Goal: Communication & Community: Answer question/provide support

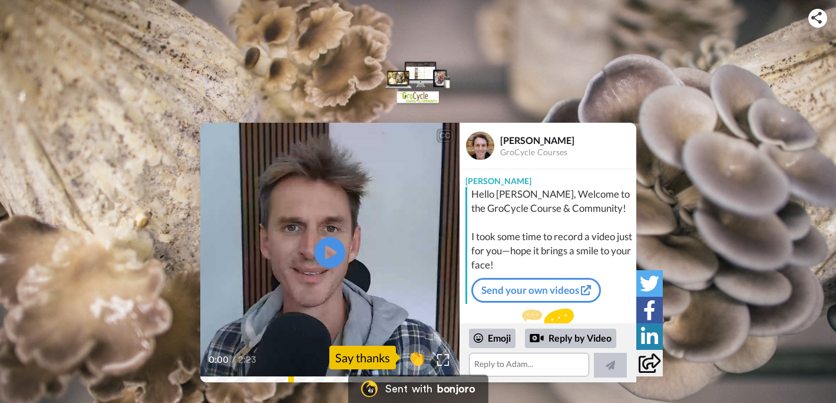
click at [327, 261] on icon at bounding box center [329, 252] width 31 height 31
click at [420, 354] on span "👏" at bounding box center [416, 357] width 37 height 24
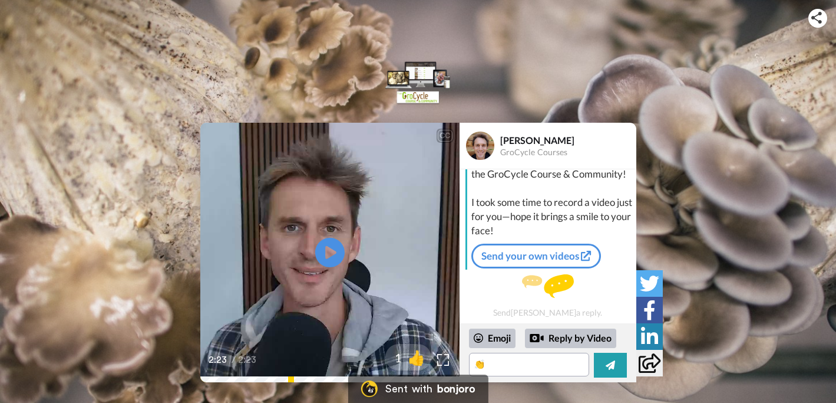
scroll to position [34, 0]
click at [569, 338] on div "Reply by Video" at bounding box center [570, 338] width 91 height 20
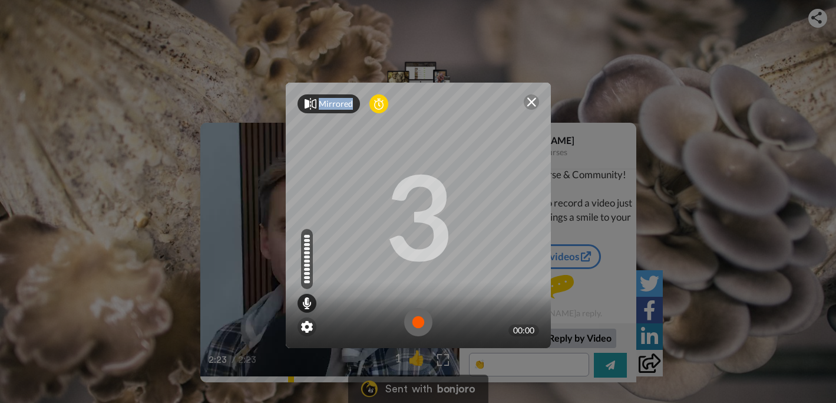
drag, startPoint x: 476, startPoint y: 96, endPoint x: 317, endPoint y: 103, distance: 159.3
click at [317, 103] on div "Mirrored Redo" at bounding box center [418, 104] width 265 height 42
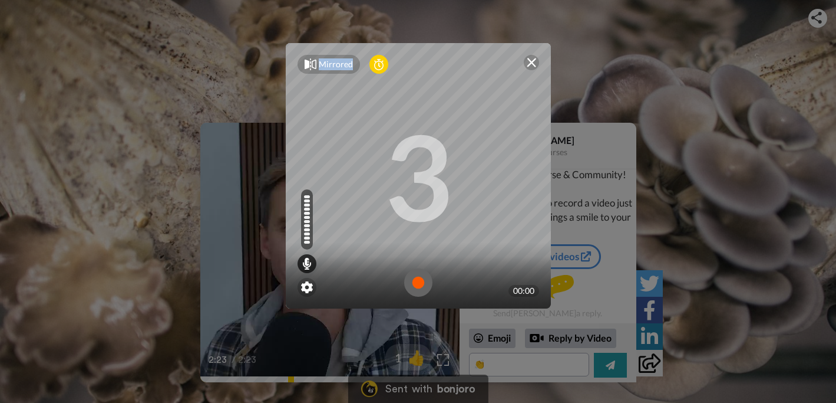
scroll to position [0, 0]
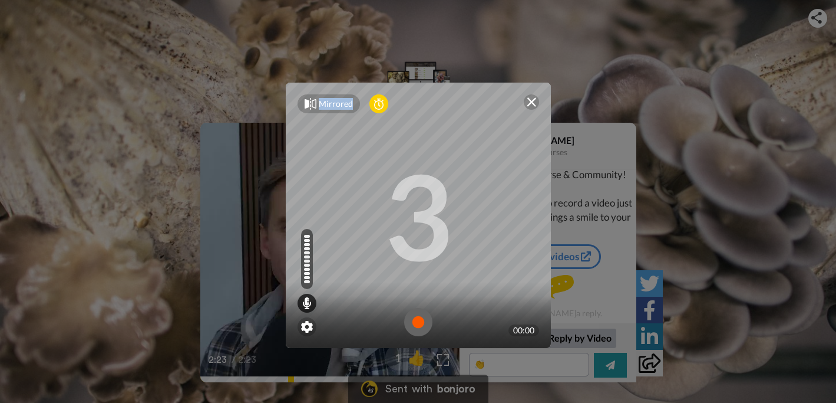
click at [532, 102] on img at bounding box center [531, 101] width 9 height 9
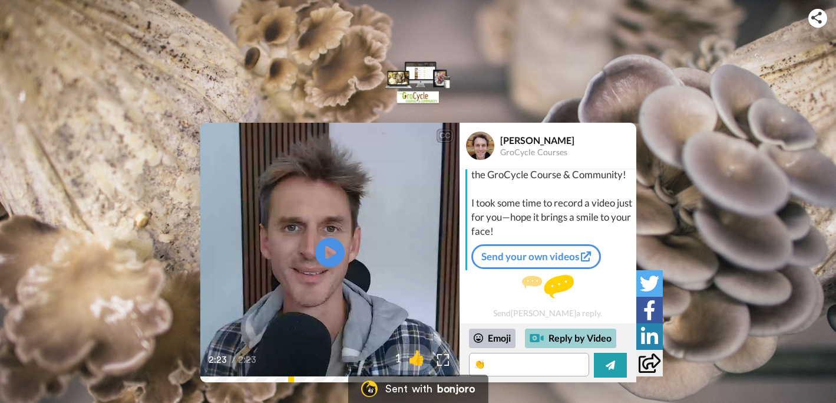
click at [572, 337] on div "Reply by Video" at bounding box center [570, 338] width 91 height 20
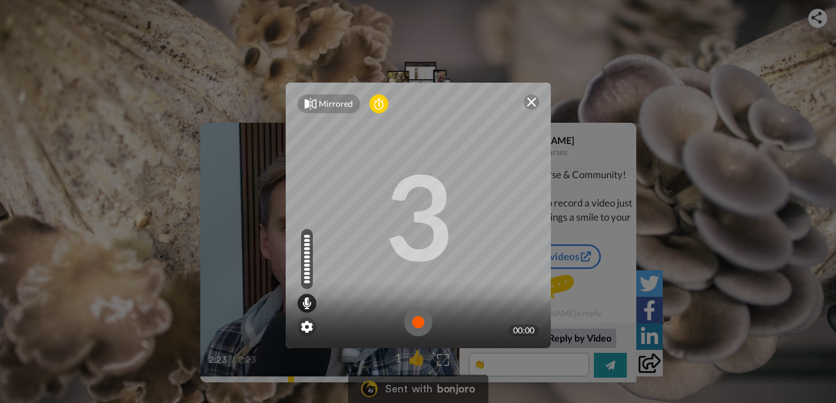
click at [418, 319] on img at bounding box center [418, 322] width 28 height 28
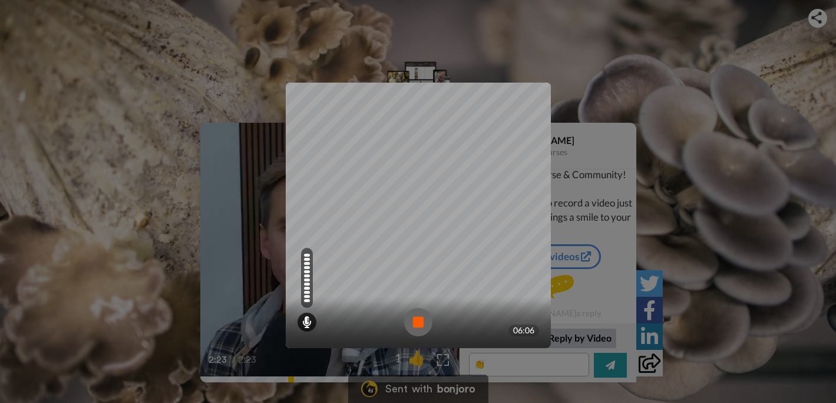
click at [418, 321] on img at bounding box center [418, 322] width 28 height 28
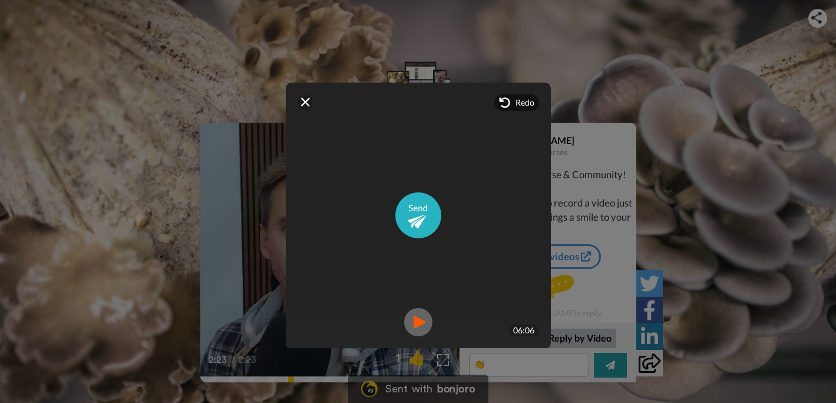
click at [533, 101] on span "Redo" at bounding box center [525, 103] width 19 height 12
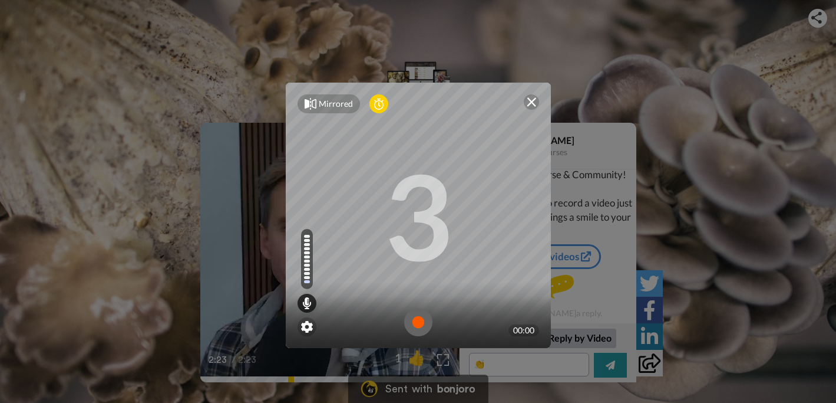
click at [530, 98] on img at bounding box center [531, 101] width 9 height 9
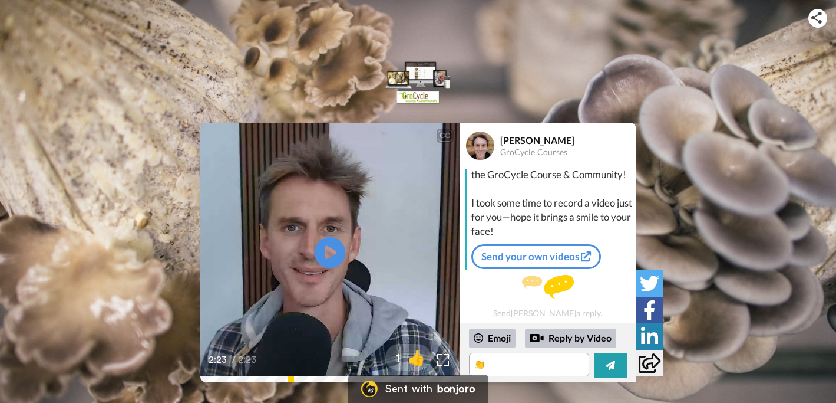
click at [328, 247] on icon "Play/Pause" at bounding box center [329, 253] width 31 height 56
click at [328, 247] on icon at bounding box center [329, 252] width 31 height 31
click at [328, 247] on icon "Play/Pause" at bounding box center [329, 253] width 31 height 56
click at [291, 371] on div "0:11 / 2:23" at bounding box center [329, 363] width 259 height 25
click at [299, 373] on div "0:11 / 2:23" at bounding box center [329, 363] width 259 height 25
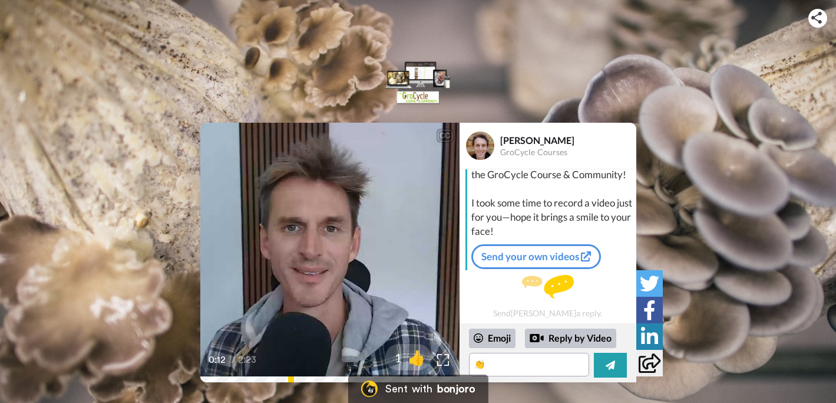
click at [302, 383] on div "CC Play/[PERSON_NAME] personally welcome you to the group and also to make sure…" at bounding box center [418, 208] width 836 height 417
click at [579, 338] on div "Reply by Video" at bounding box center [570, 338] width 91 height 20
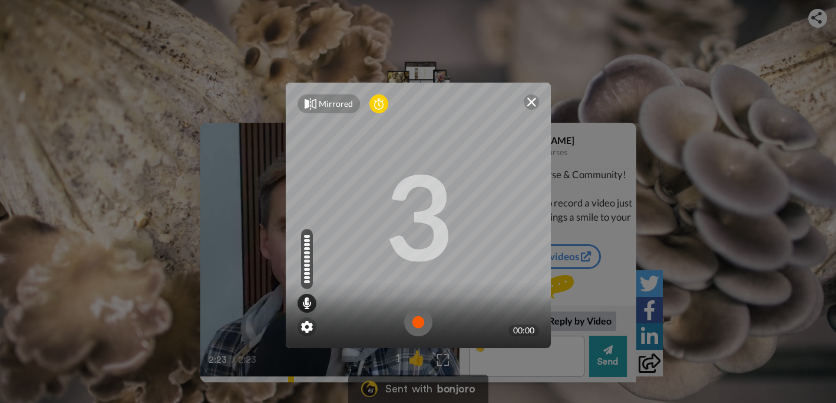
click at [416, 320] on img at bounding box center [418, 322] width 28 height 28
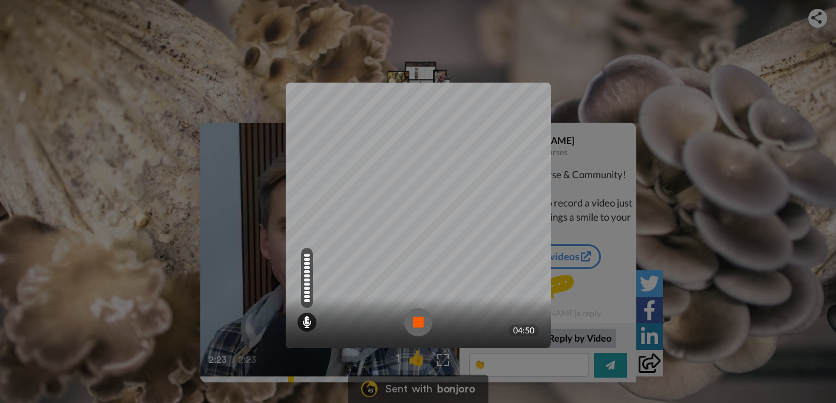
click at [416, 320] on img at bounding box center [418, 322] width 28 height 28
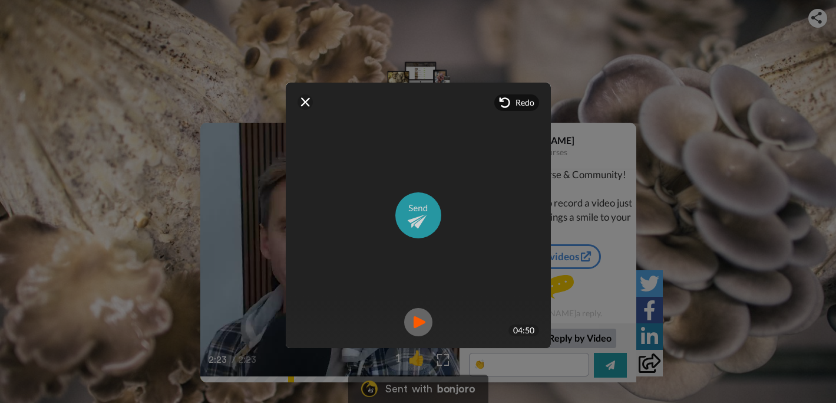
click at [420, 216] on img at bounding box center [419, 215] width 46 height 46
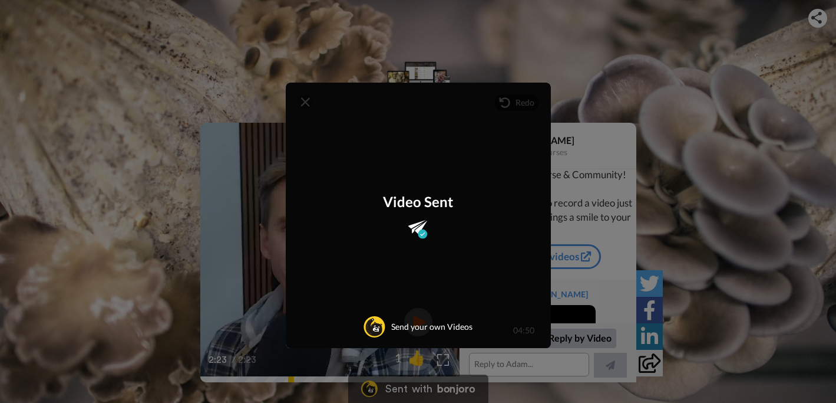
scroll to position [116, 0]
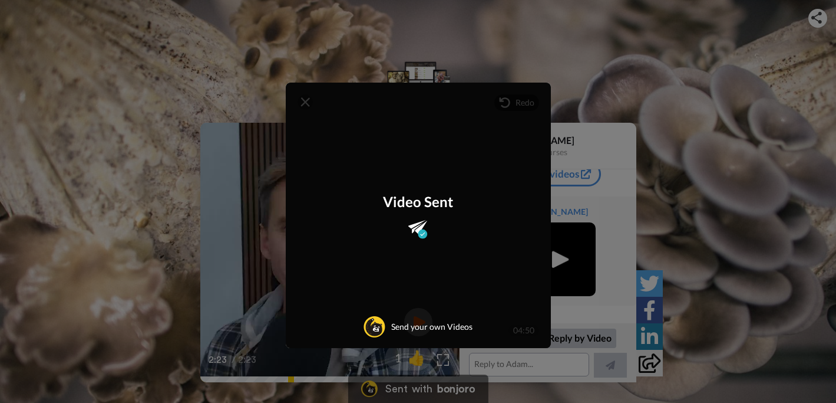
click at [755, 239] on div "Mirrored Redo 3 04:50 Video Sent Send your own Videos" at bounding box center [418, 201] width 836 height 403
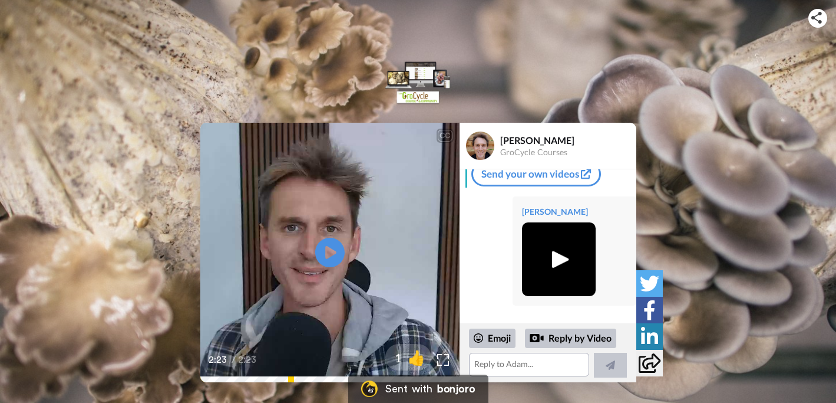
click at [650, 335] on icon at bounding box center [649, 336] width 17 height 19
click at [219, 104] on div "CC Play/Pause 2:23 / 2:23 1 👍 [PERSON_NAME] GroCycle Courses [PERSON_NAME] Hell…" at bounding box center [418, 211] width 836 height 342
